Goal: Task Accomplishment & Management: Complete application form

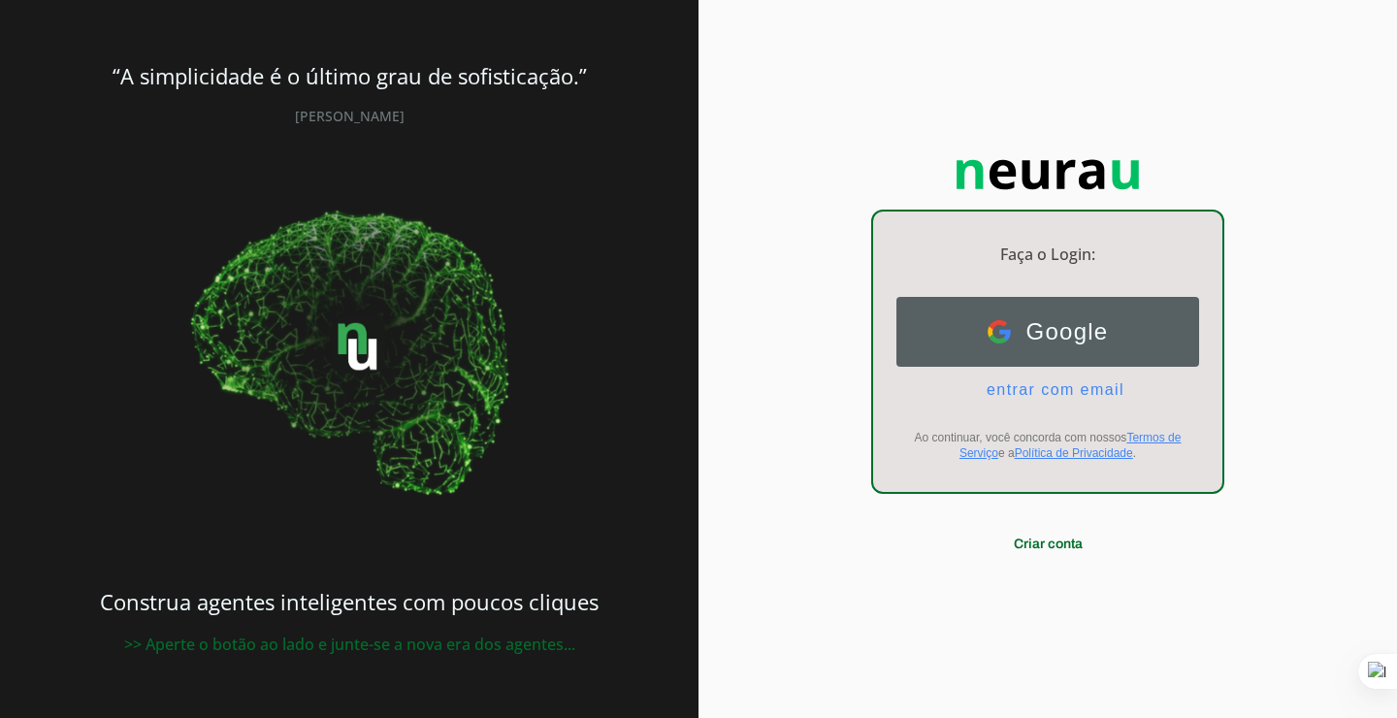
click at [1066, 338] on span "Google" at bounding box center [1060, 331] width 98 height 27
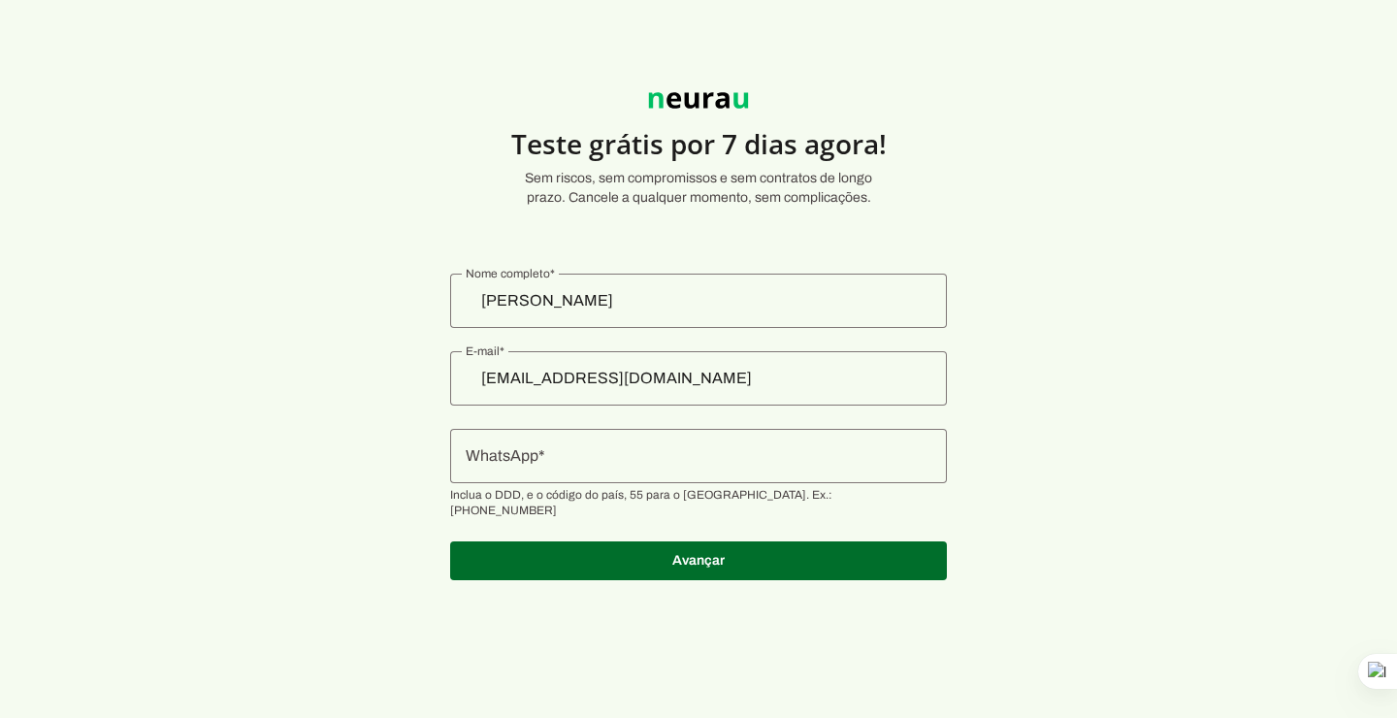
click at [1300, 84] on section "Teste grátis por 7 dias agora! Sem riscos, sem compromissos e sem contratos de …" at bounding box center [698, 325] width 1397 height 557
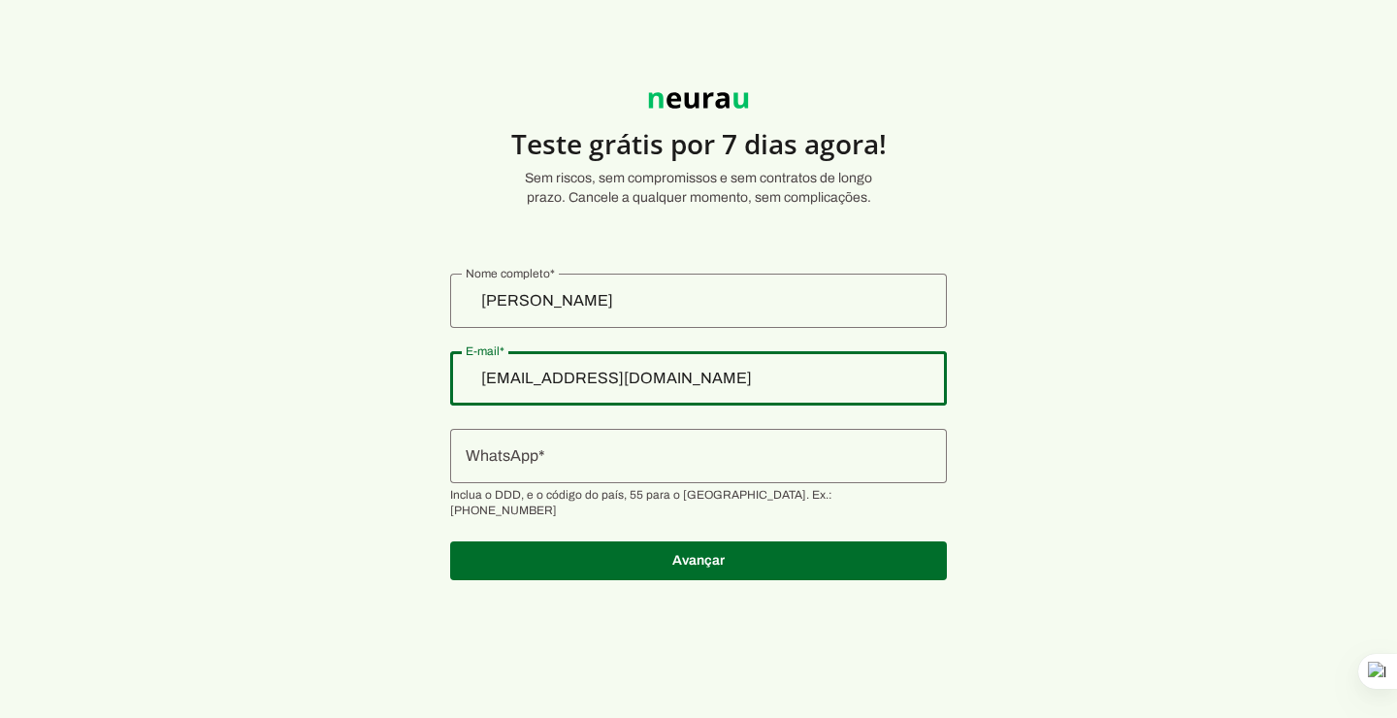
drag, startPoint x: 719, startPoint y: 375, endPoint x: 474, endPoint y: 379, distance: 244.4
click at [474, 379] on section "Teste grátis por 7 dias agora! Sem riscos, sem compromissos e sem contratos de …" at bounding box center [698, 325] width 1397 height 557
click at [725, 391] on div "nightersp@gmail.com" at bounding box center [698, 378] width 497 height 54
